Goal: Task Accomplishment & Management: Complete application form

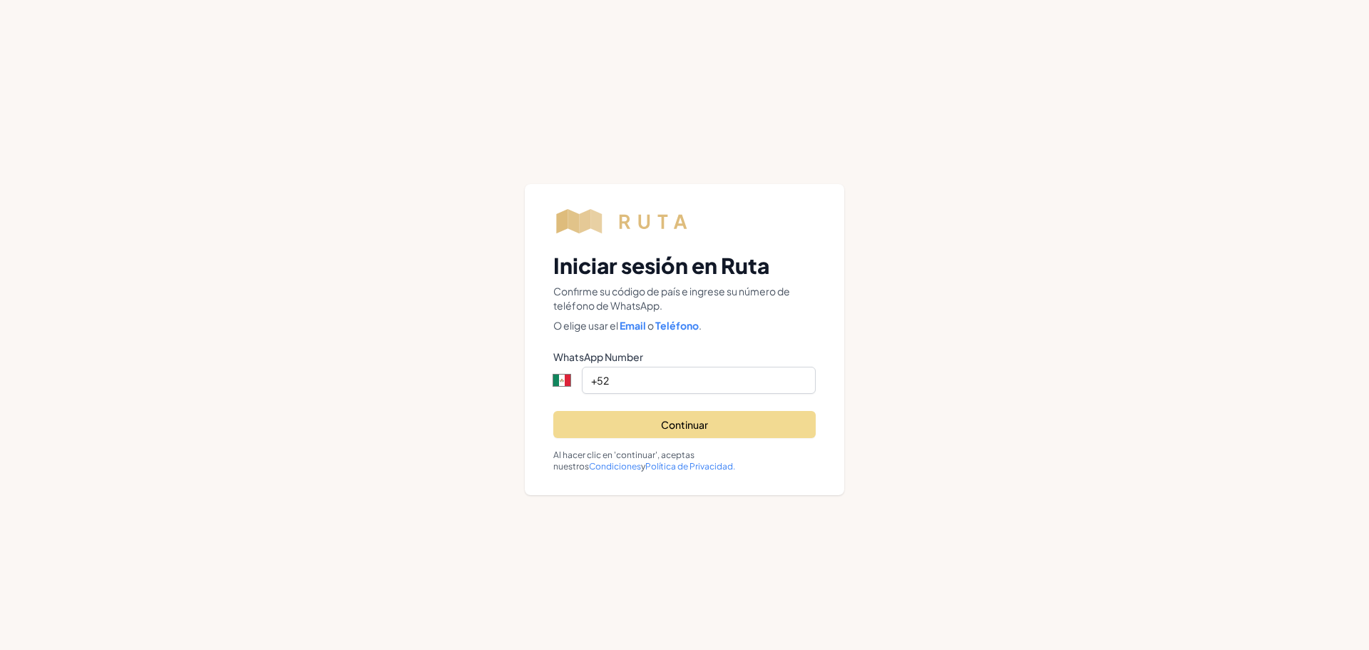
select select "MX"
click at [690, 389] on input "+52" at bounding box center [699, 380] width 234 height 27
click at [994, 300] on div "Iniciar sesión en Ruta Confirme su código de país e ingrese su número de teléfo…" at bounding box center [684, 325] width 1369 height 650
click at [642, 378] on input "+52" at bounding box center [699, 380] width 234 height 27
type input "[PHONE_NUMBER]"
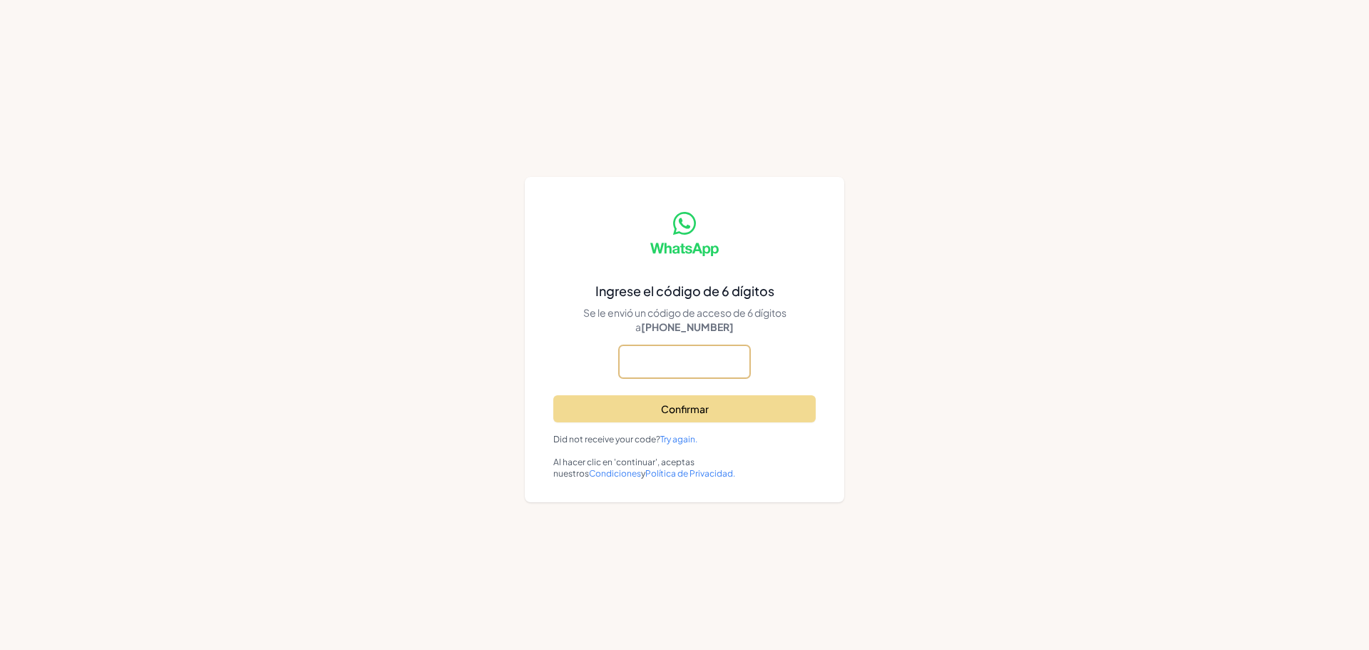
click at [650, 358] on input "text" at bounding box center [684, 361] width 131 height 33
type input "798884"
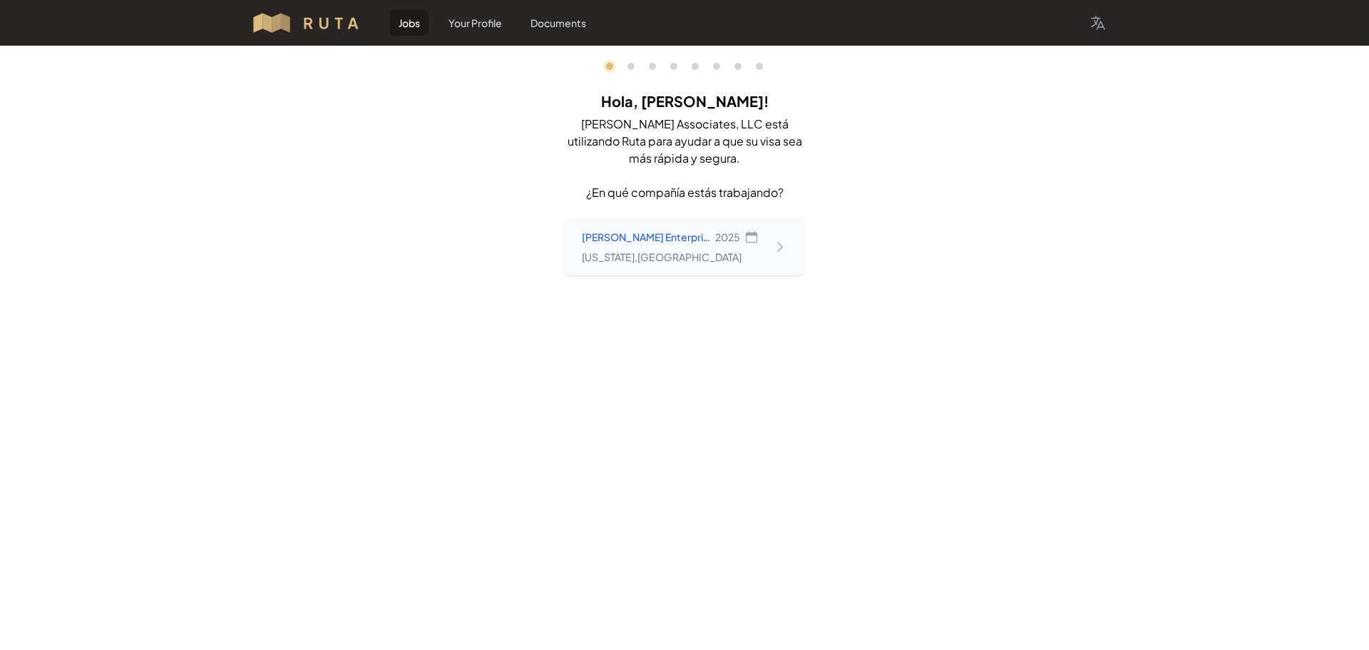
click at [787, 258] on div "[PERSON_NAME] Enterprises, Ltd 2025 [US_STATE] , [GEOGRAPHIC_DATA]" at bounding box center [685, 246] width 240 height 57
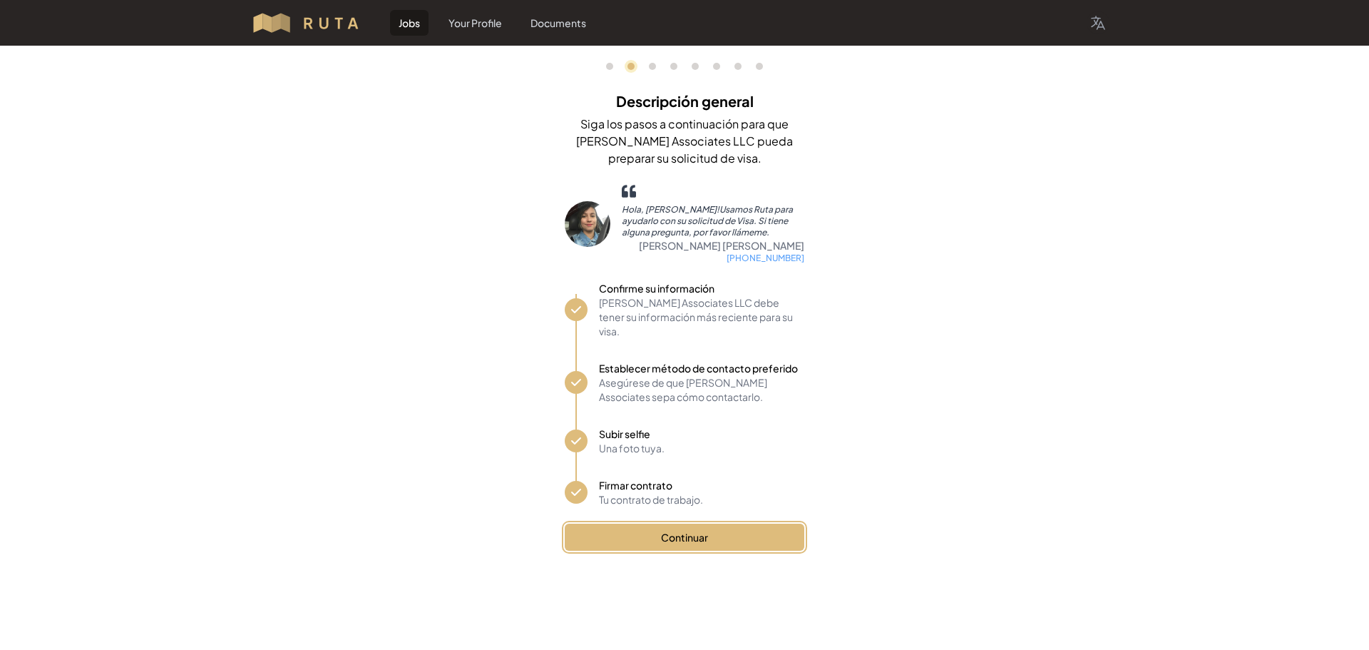
click at [753, 524] on button "Continuar" at bounding box center [685, 537] width 240 height 27
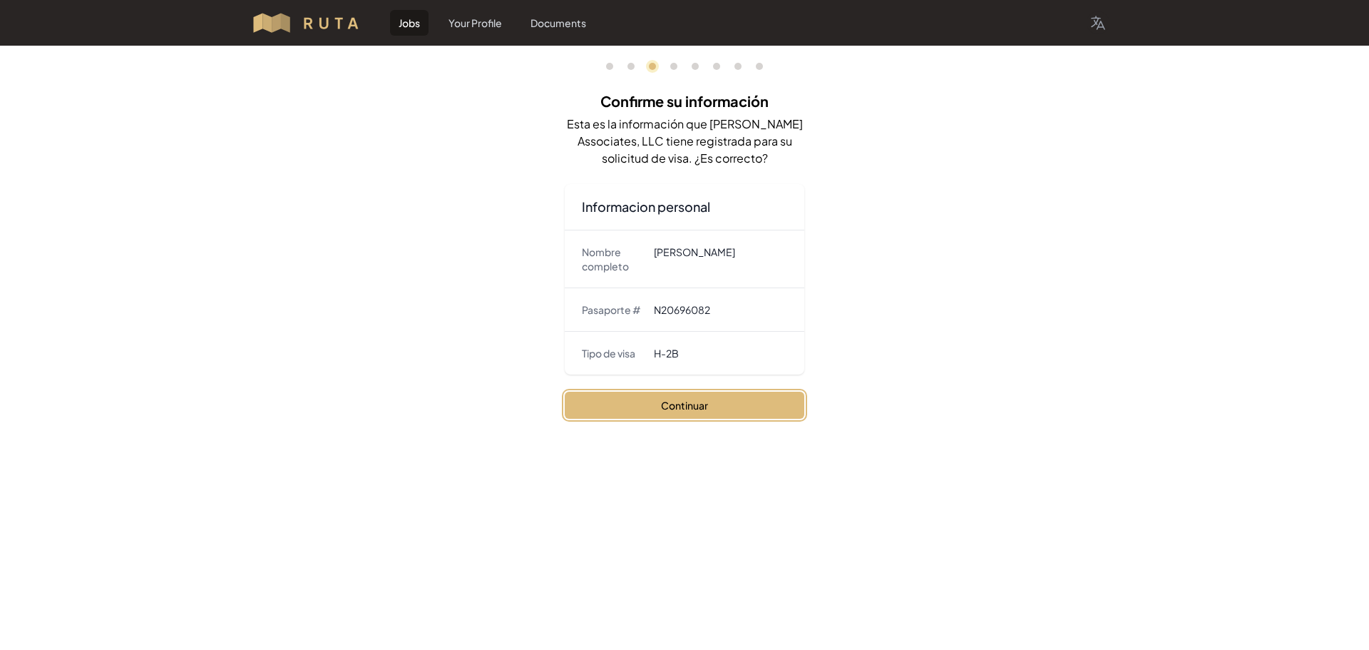
click at [709, 409] on button "Continuar" at bounding box center [685, 405] width 240 height 27
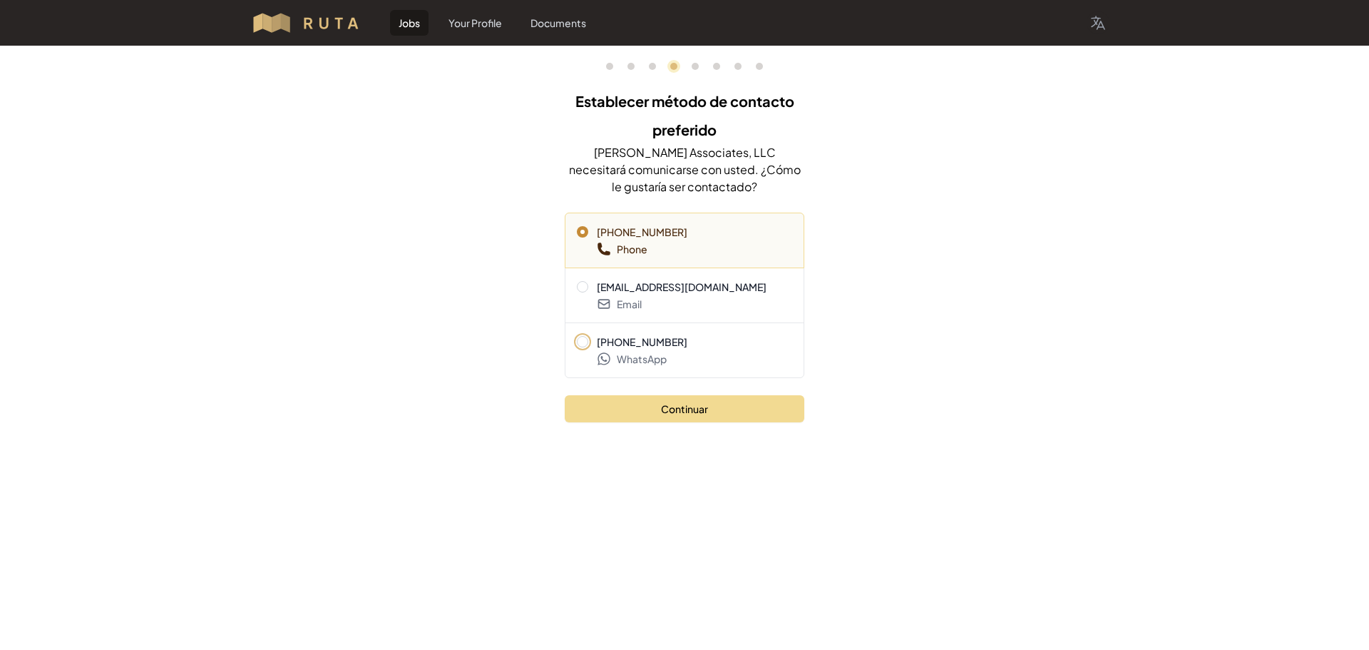
click at [641, 348] on span "[PHONE_NUMBER]" at bounding box center [642, 342] width 91 height 14
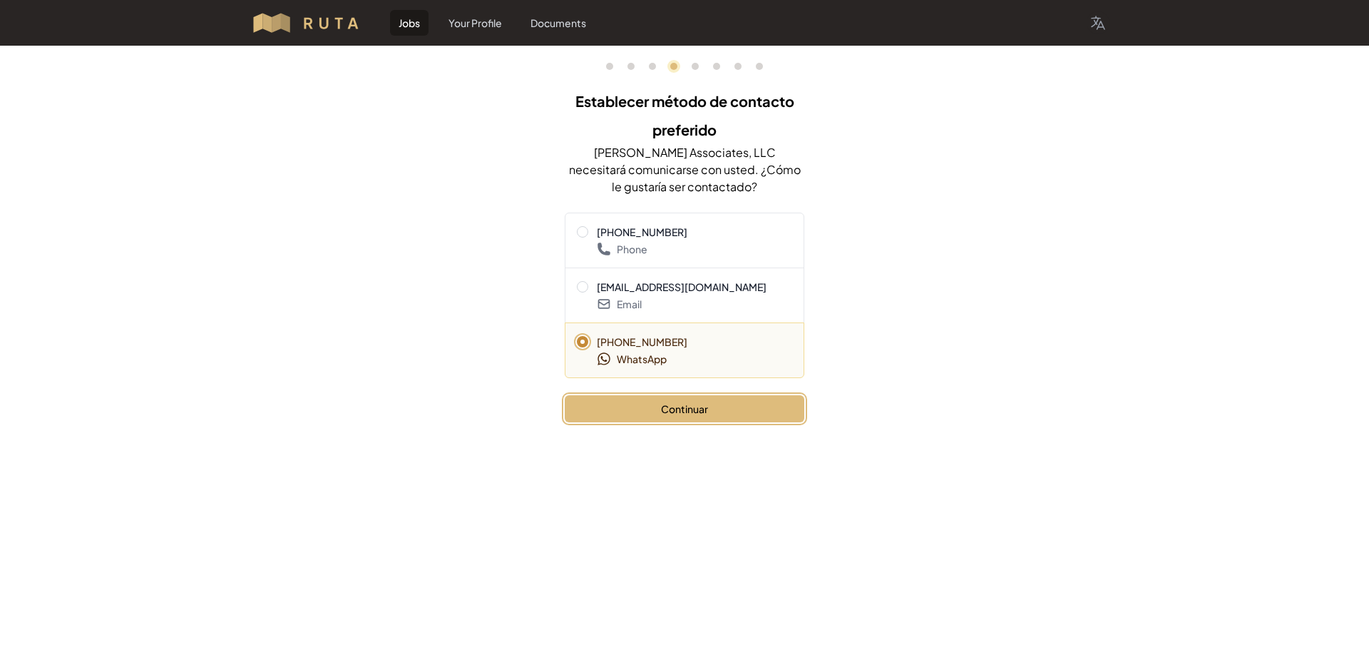
click at [692, 407] on button "Continuar" at bounding box center [685, 408] width 240 height 27
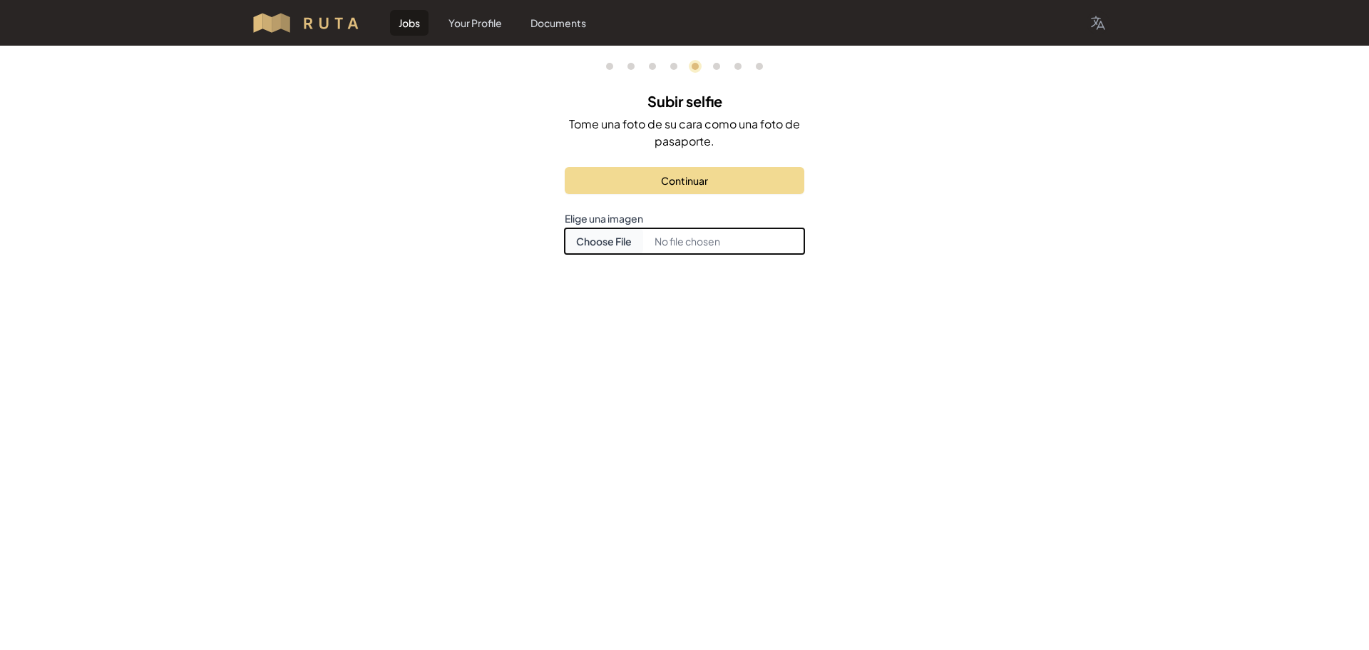
click at [641, 248] on input "Choose document photo" at bounding box center [685, 241] width 240 height 26
type input "C:\fakepath\BRWEC9161508A6F_001977.jpg"
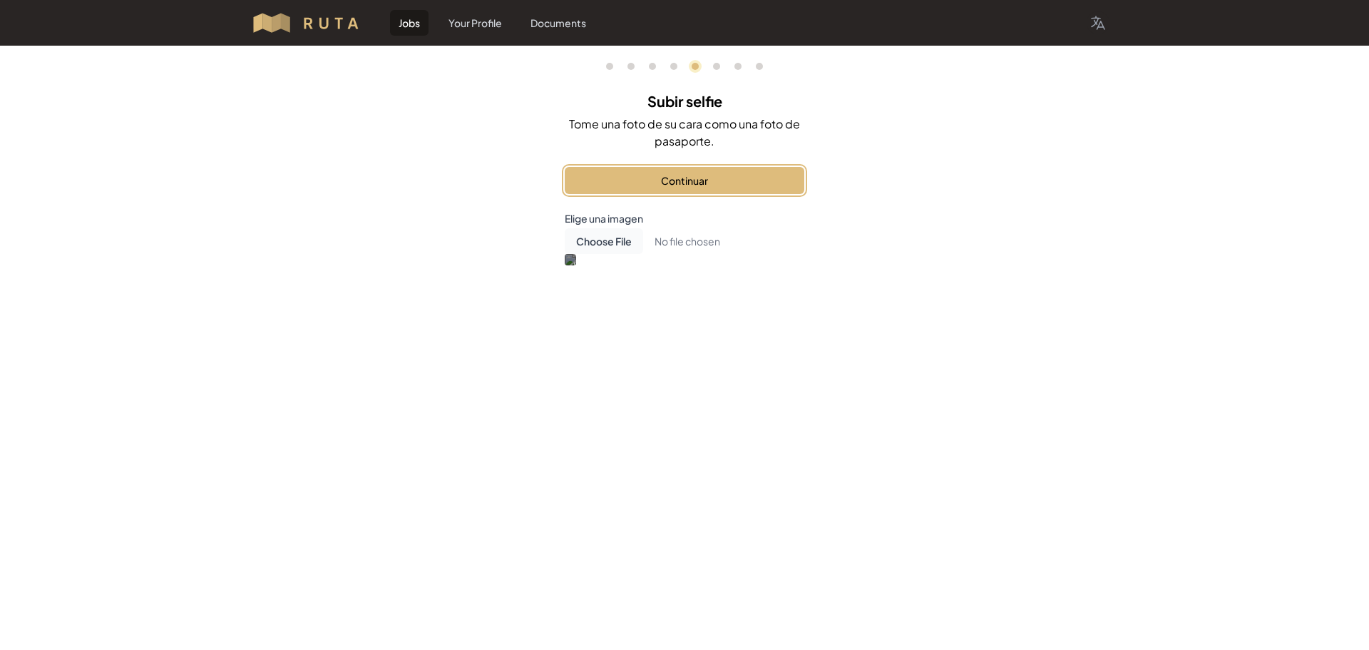
click at [698, 177] on button "Continuar" at bounding box center [685, 180] width 240 height 27
click at [711, 185] on button "Firmar contrato" at bounding box center [685, 180] width 240 height 27
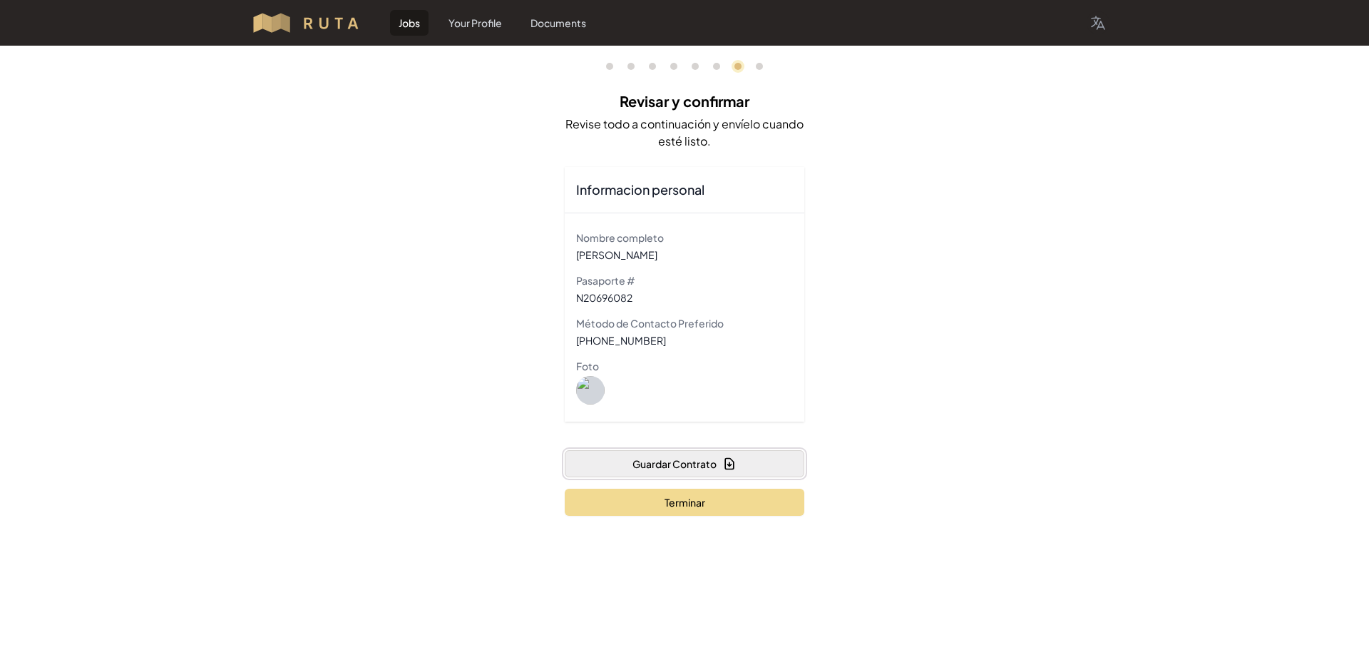
click at [709, 464] on button "Guardar Contrato" at bounding box center [685, 463] width 240 height 27
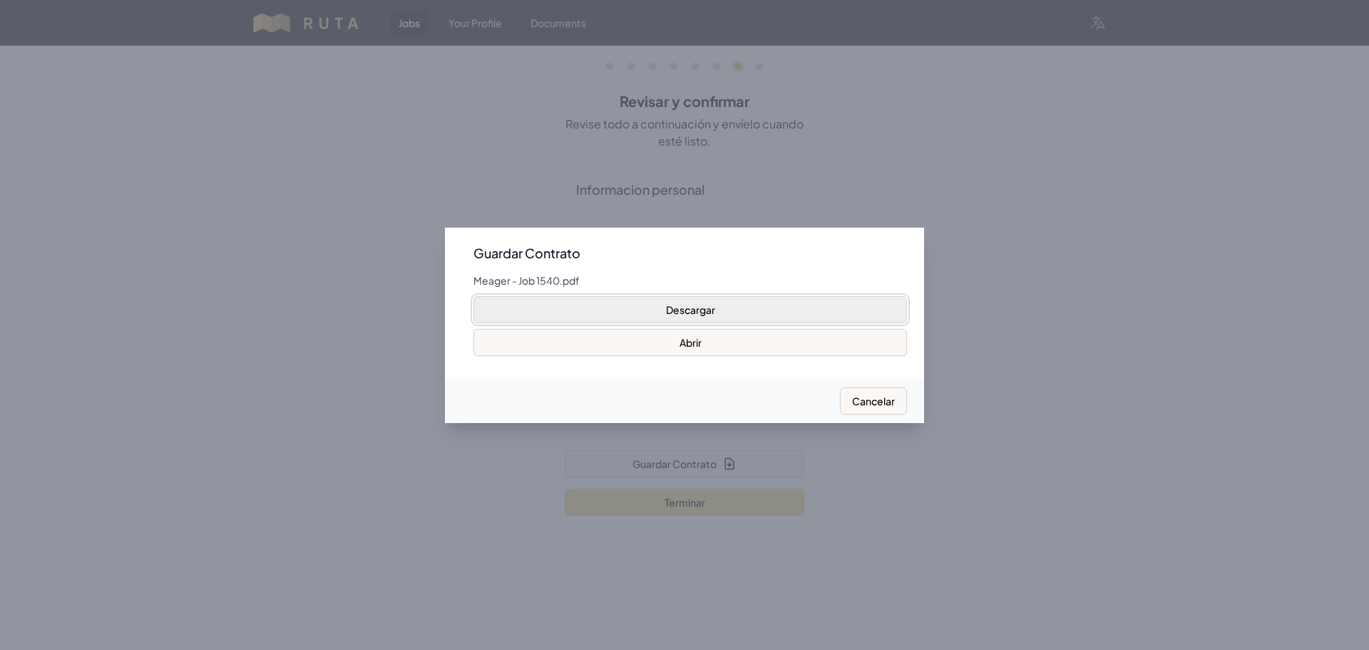
click at [729, 302] on button "Descargar" at bounding box center [691, 309] width 434 height 27
click at [1010, 415] on div at bounding box center [684, 325] width 1369 height 650
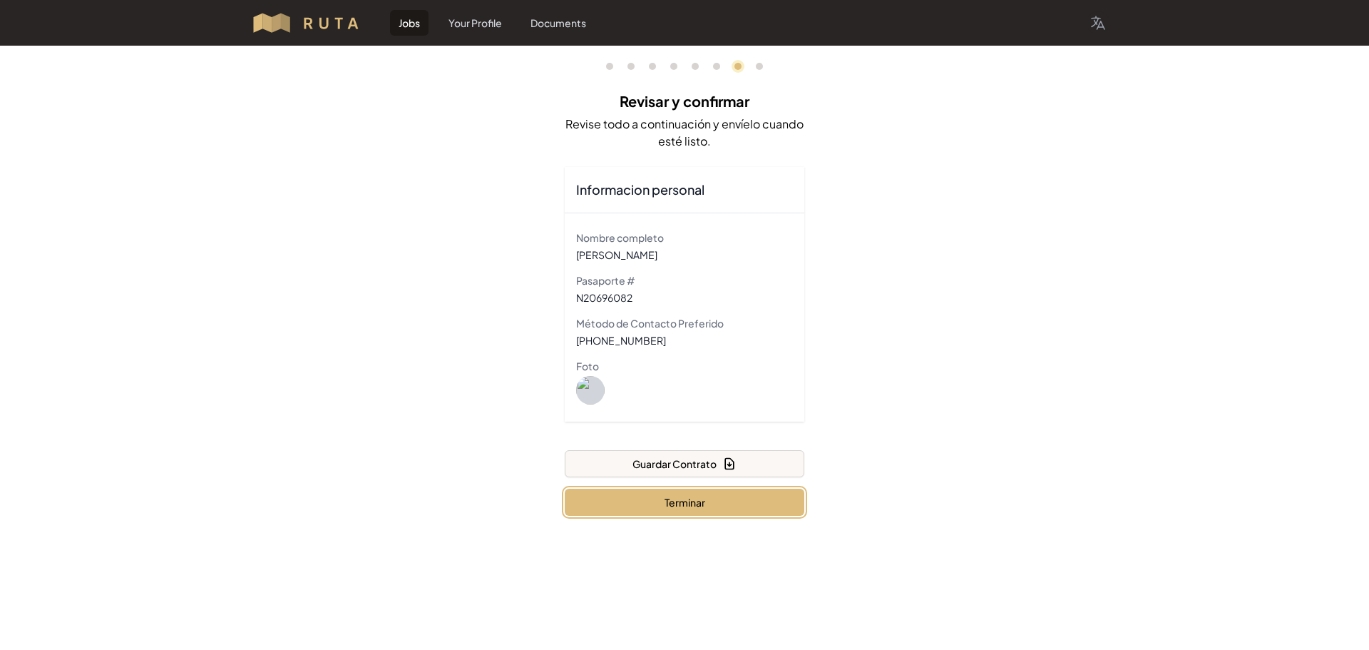
click at [735, 496] on button "Terminar" at bounding box center [685, 502] width 240 height 27
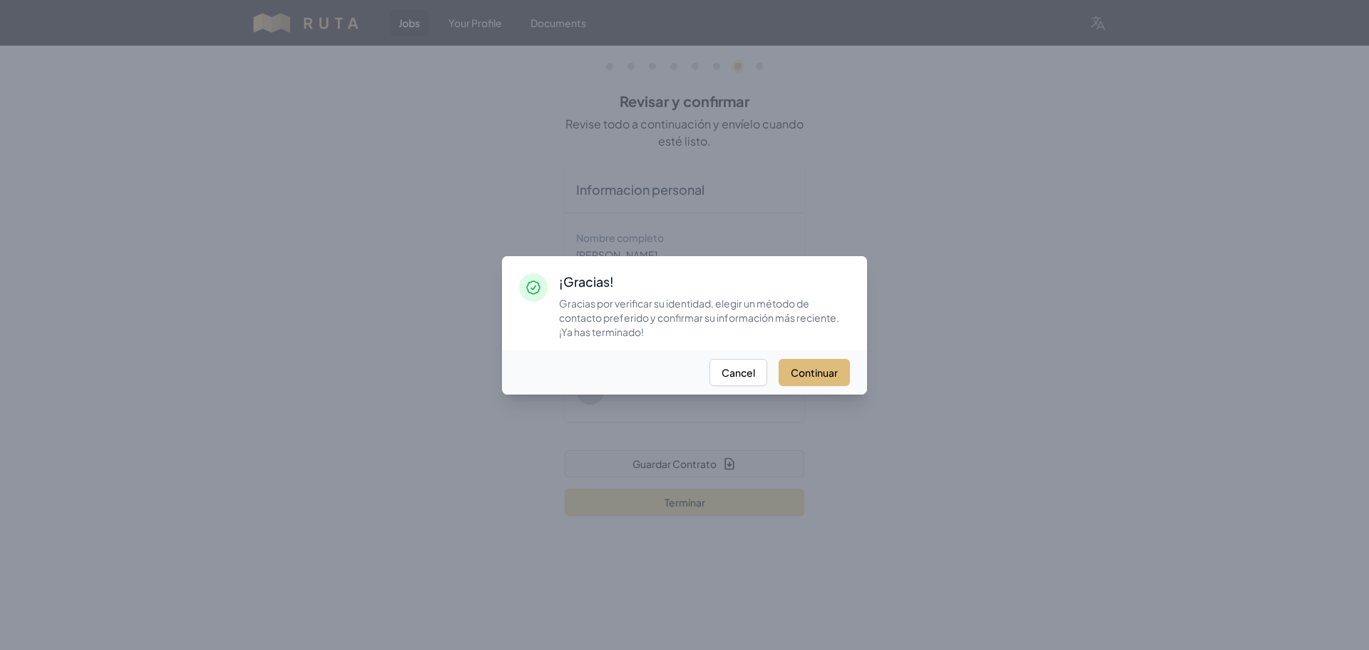
click at [799, 373] on button "Continuar" at bounding box center [814, 372] width 71 height 27
